Goal: Task Accomplishment & Management: Complete application form

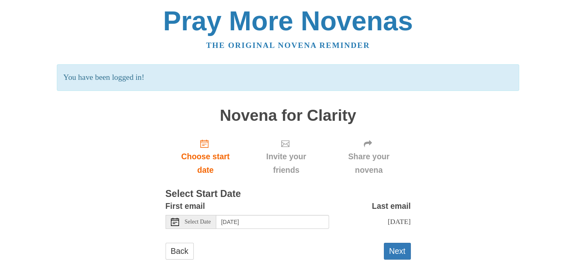
scroll to position [22, 0]
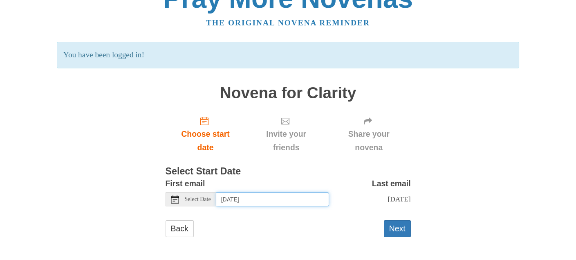
click at [247, 196] on input "Wednesday, October 15th" at bounding box center [272, 199] width 113 height 14
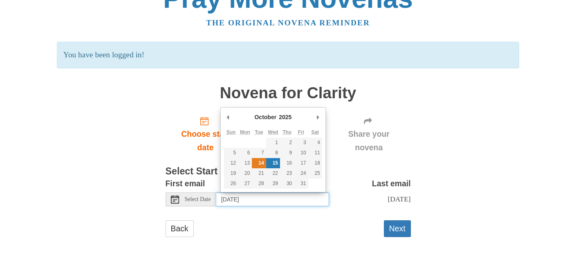
type input "Tuesday, October 14th"
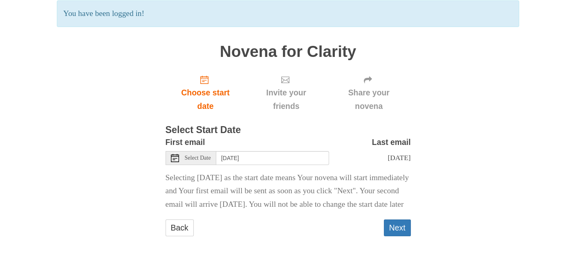
scroll to position [84, 0]
click at [396, 229] on button "Next" at bounding box center [397, 227] width 27 height 17
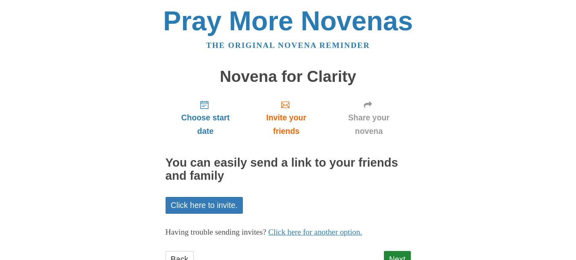
scroll to position [31, 0]
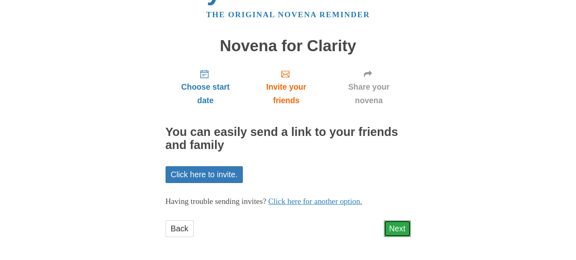
click at [405, 229] on link "Next" at bounding box center [397, 228] width 27 height 17
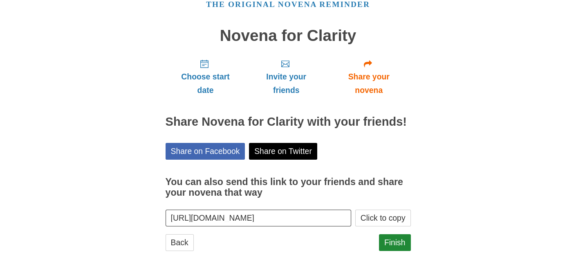
scroll to position [55, 0]
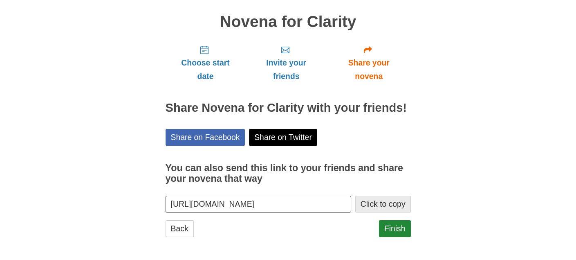
click at [390, 204] on button "Click to copy" at bounding box center [383, 203] width 56 height 17
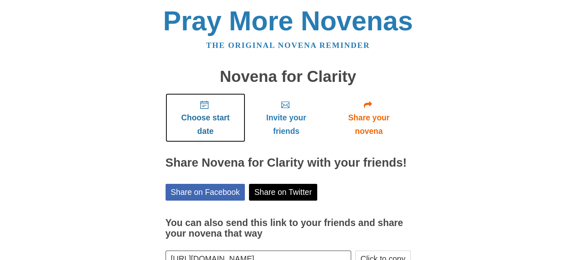
click at [202, 119] on span "Choose start date" at bounding box center [206, 124] width 64 height 27
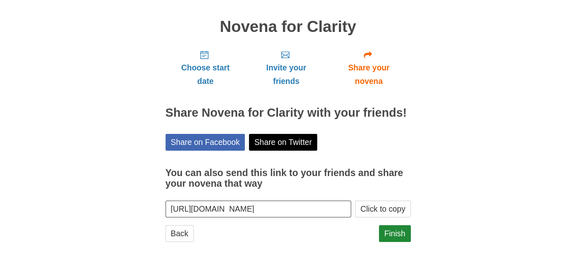
scroll to position [55, 0]
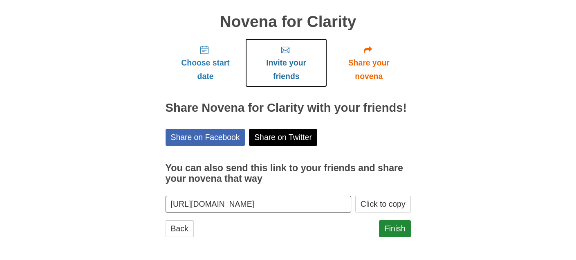
click at [285, 65] on span "Invite your friends" at bounding box center [286, 69] width 65 height 27
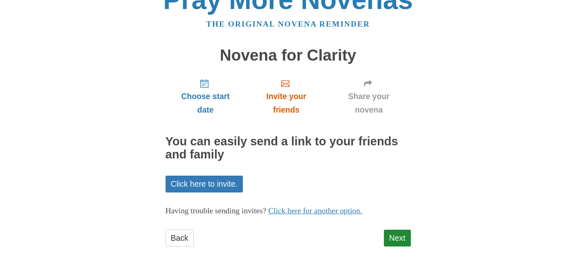
scroll to position [31, 0]
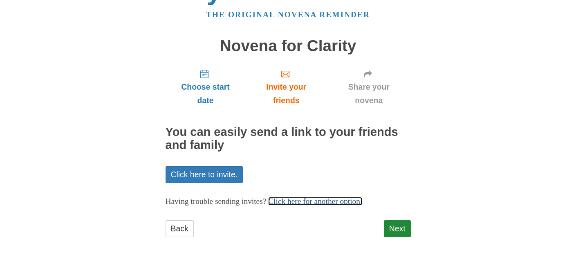
click at [339, 203] on link "Click here for another option." at bounding box center [315, 201] width 94 height 9
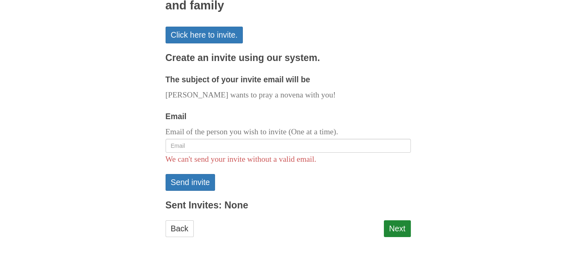
scroll to position [0, 0]
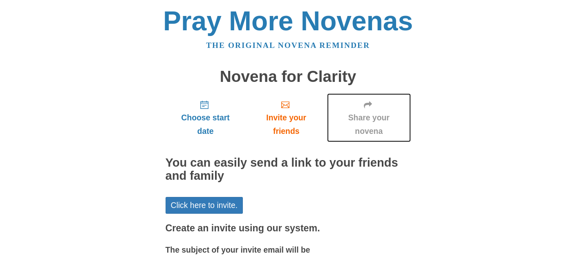
click at [366, 126] on span "Share your novena" at bounding box center [368, 124] width 67 height 27
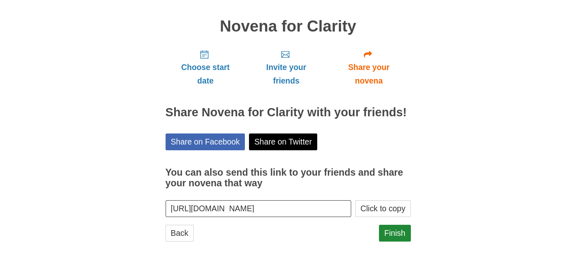
scroll to position [55, 0]
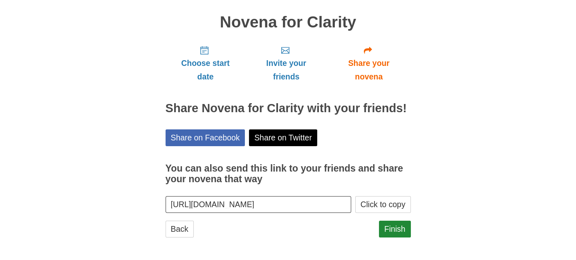
scroll to position [55, 0]
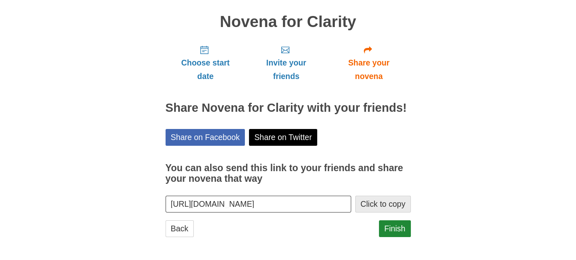
click at [390, 203] on button "Click to copy" at bounding box center [383, 203] width 56 height 17
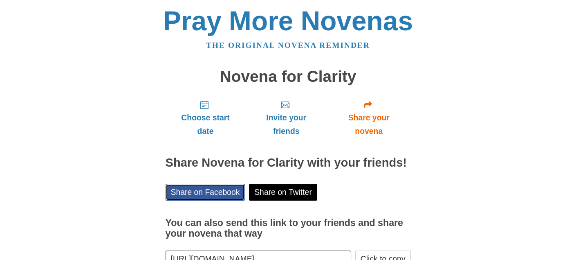
click at [202, 194] on link "Share on Facebook" at bounding box center [206, 192] width 80 height 17
